Goal: Book appointment/travel/reservation

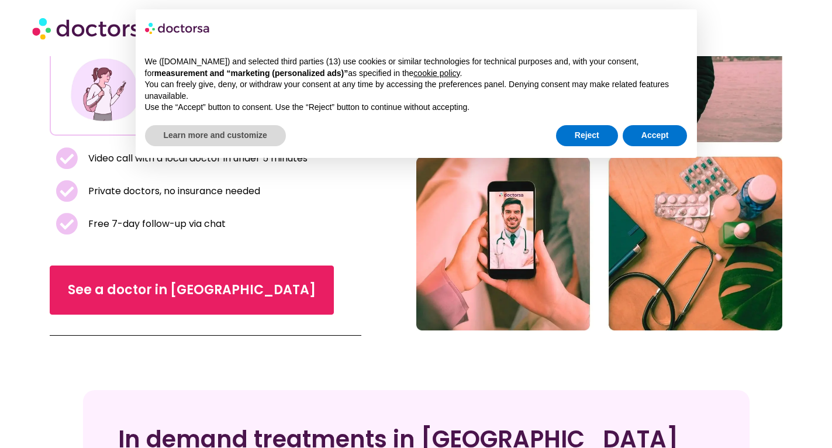
scroll to position [117, 0]
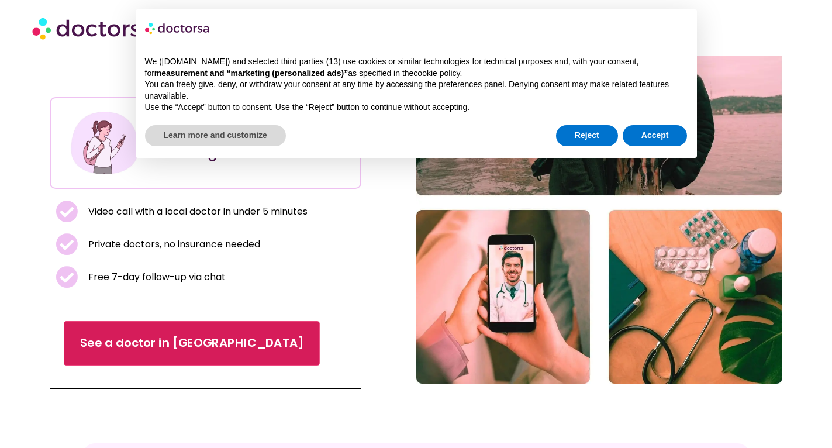
click at [181, 321] on link "See a doctor in [GEOGRAPHIC_DATA]" at bounding box center [191, 343] width 255 height 44
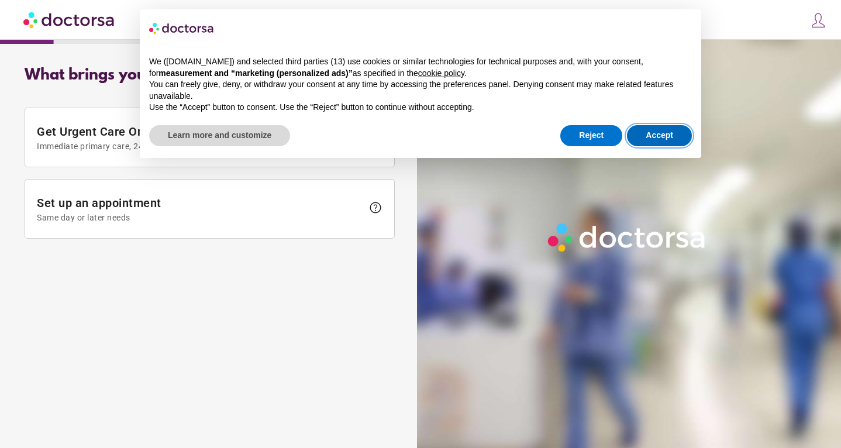
click at [663, 139] on button "Accept" at bounding box center [659, 135] width 65 height 21
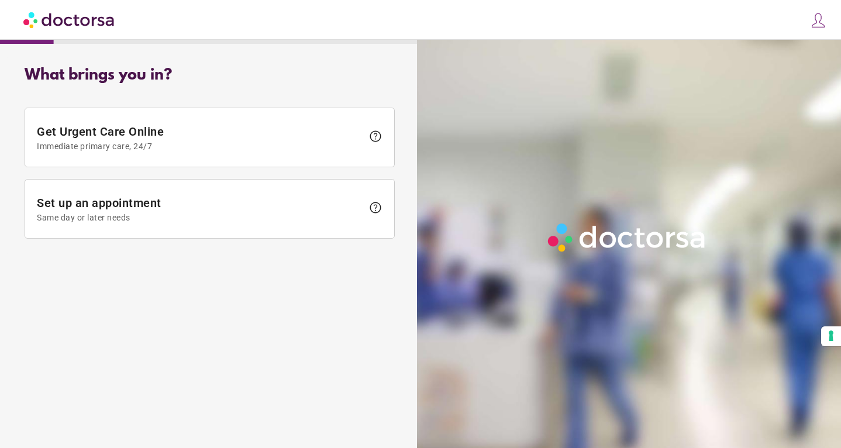
click at [303, 204] on span "Set up an appointment Same day or later needs" at bounding box center [200, 209] width 326 height 26
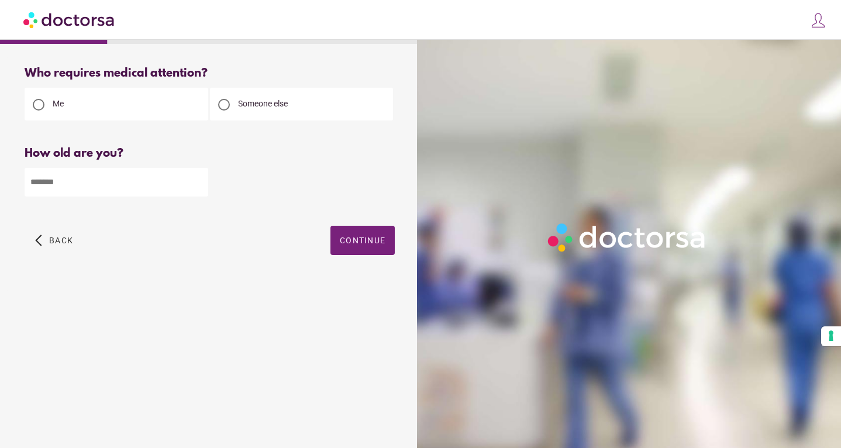
click at [157, 179] on input "number" at bounding box center [117, 182] width 184 height 29
type input "**"
click at [354, 245] on span "Continue" at bounding box center [363, 240] width 46 height 9
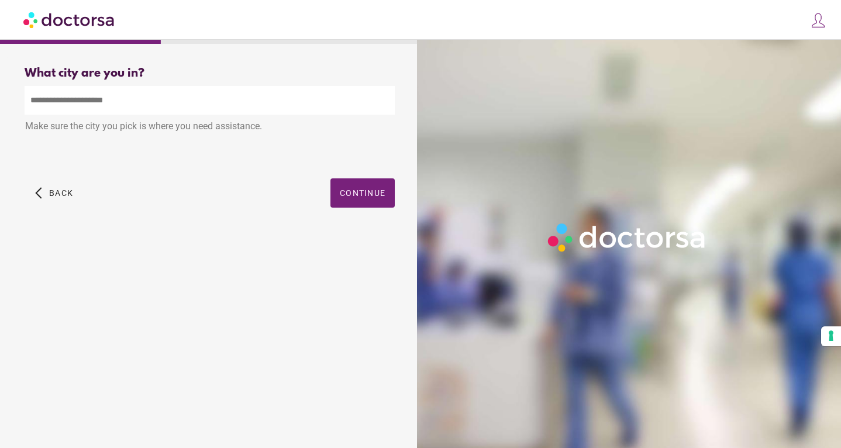
click at [219, 109] on input "text" at bounding box center [210, 100] width 370 height 29
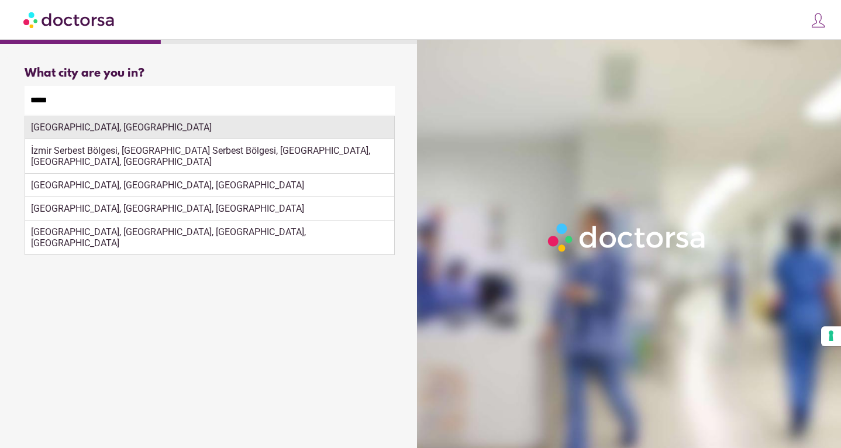
click at [210, 124] on div "İzmir, Türkiye" at bounding box center [209, 127] width 369 height 23
type input "**********"
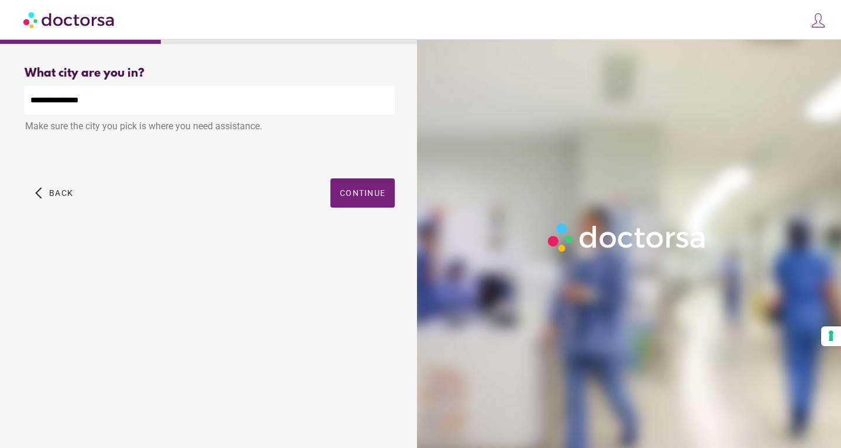
click at [351, 202] on span "button" at bounding box center [362, 192] width 64 height 29
